Goal: Information Seeking & Learning: Learn about a topic

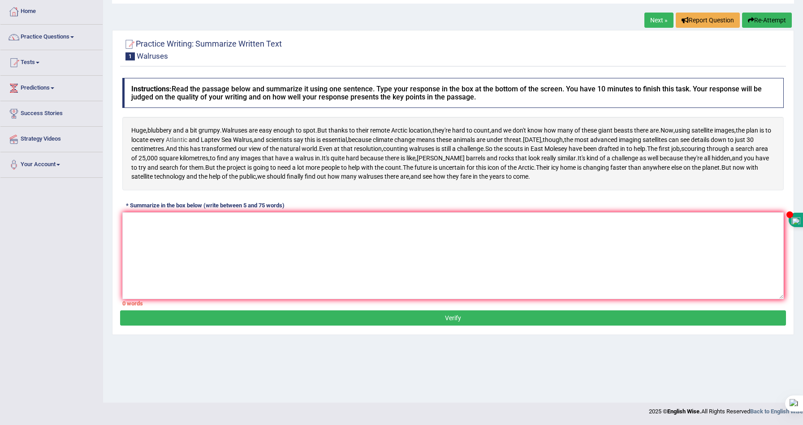
scroll to position [45, 0]
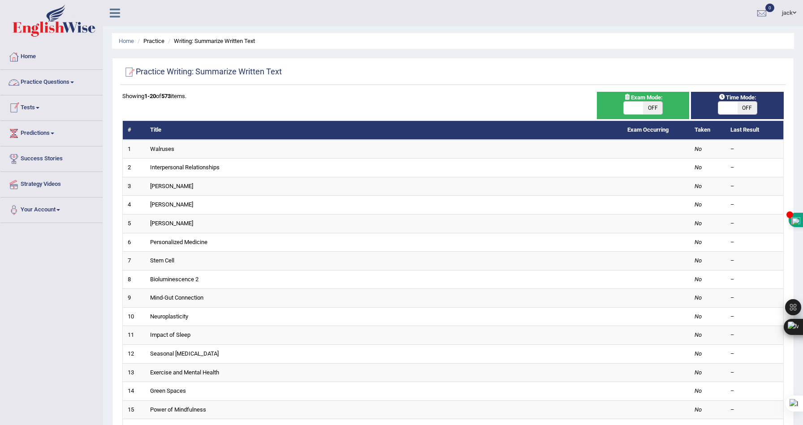
click at [287, 16] on div "jack Toggle navigation Username: jackwolf Access Type: Online Subscription: Def…" at bounding box center [453, 13] width 700 height 26
click at [537, 73] on div at bounding box center [452, 72] width 661 height 18
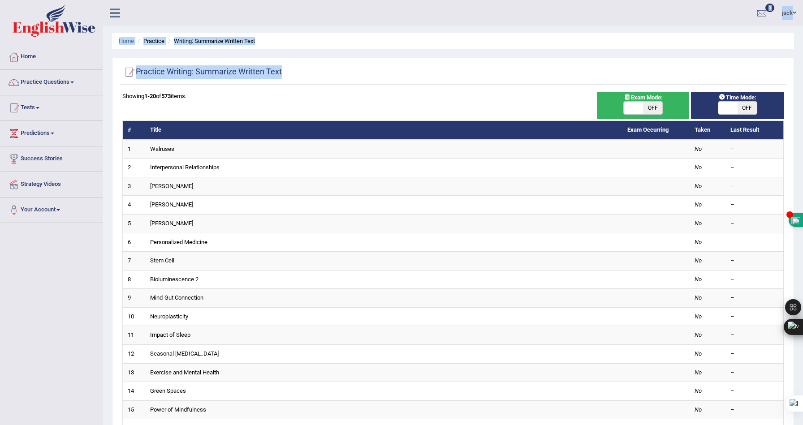
drag, startPoint x: 232, startPoint y: 19, endPoint x: 254, endPoint y: 60, distance: 47.1
click at [254, 60] on div "Toggle navigation Home Practice Questions Speaking Practice Read Aloud Repeat S…" at bounding box center [401, 294] width 803 height 589
click at [254, 60] on div "Practice Writing: Summarize Written Text Time Mode: ON OFF Exam Mode: ON OFF Sh…" at bounding box center [453, 311] width 682 height 506
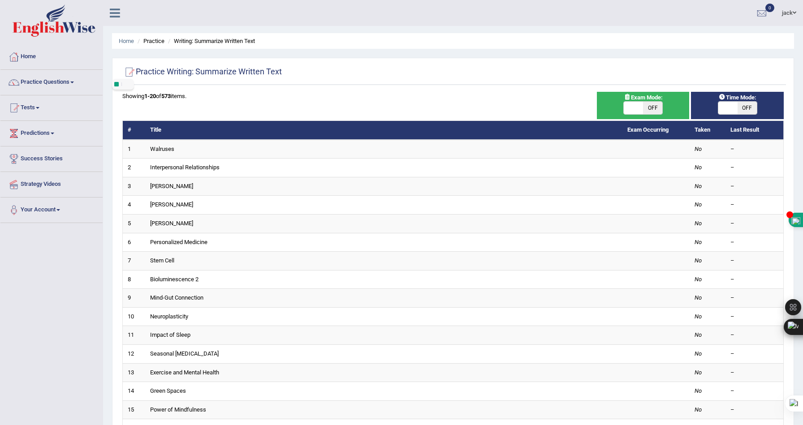
click at [319, 21] on ul "jack Toggle navigation Username: jackwolf Access Type: Online Subscription: Def…" at bounding box center [558, 13] width 490 height 26
